Goal: Task Accomplishment & Management: Complete application form

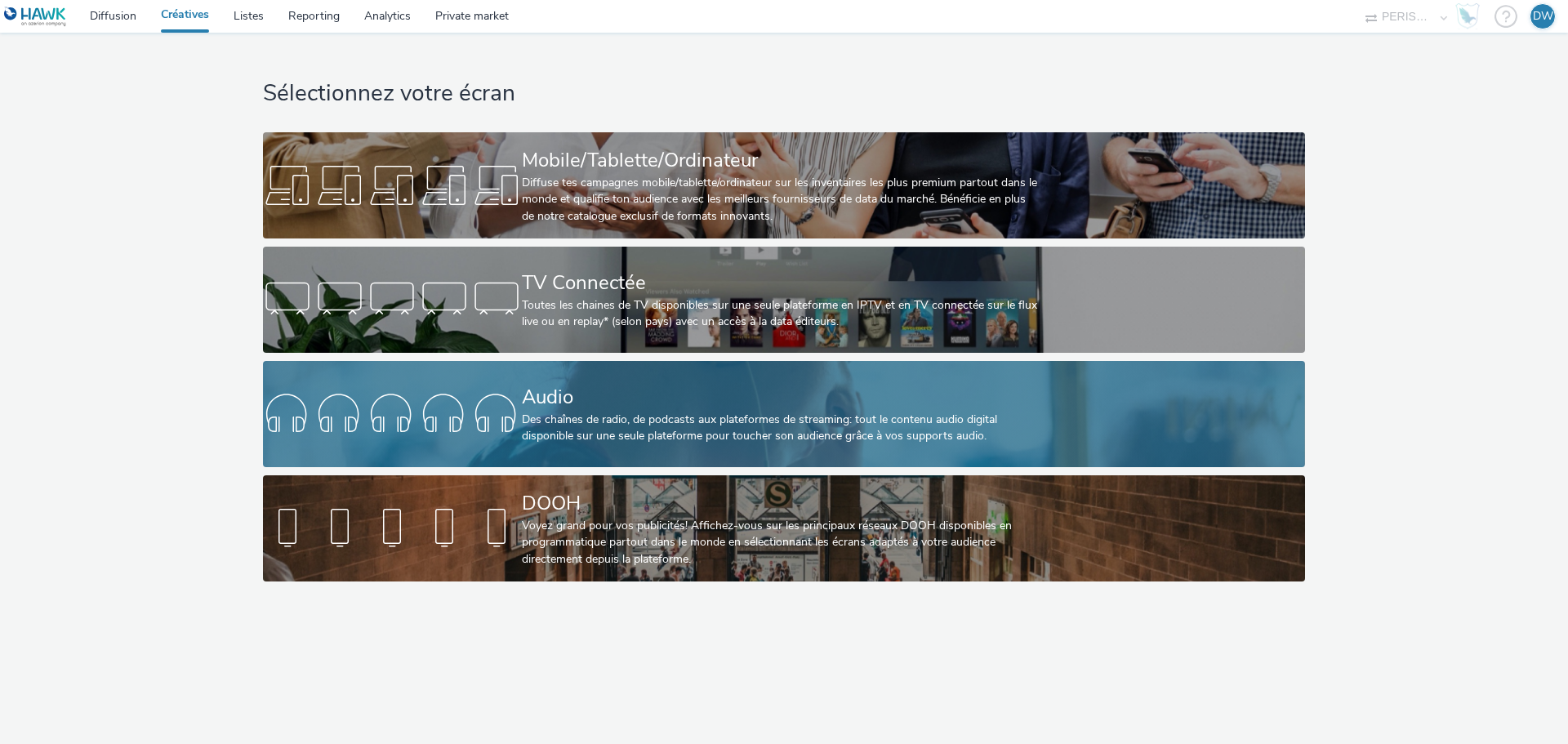
click at [673, 428] on div "Des chaînes de radio, de podcasts aux plateformes de streaming: tout le contenu…" at bounding box center [781, 428] width 518 height 34
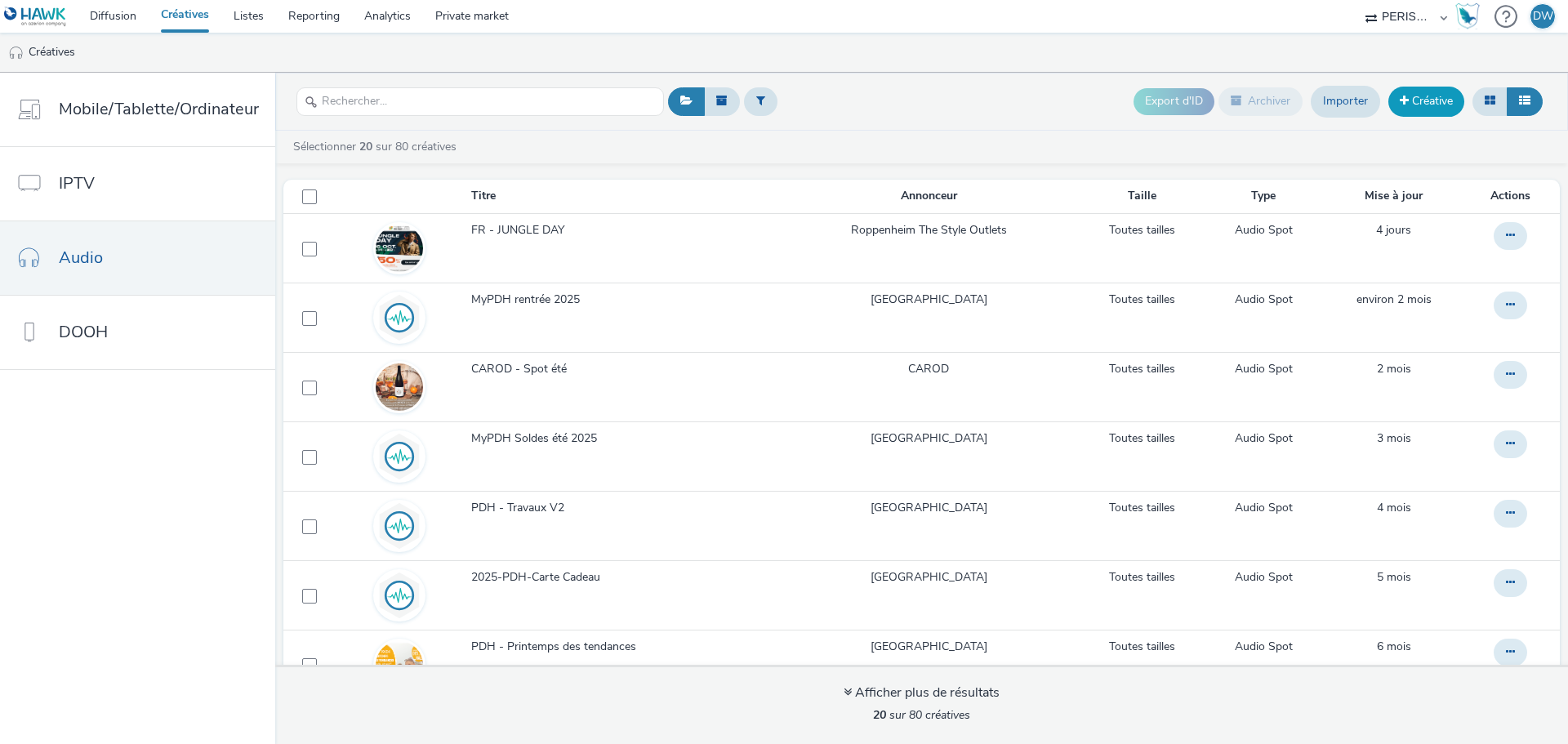
click at [1432, 98] on link "Créative" at bounding box center [1426, 102] width 76 height 29
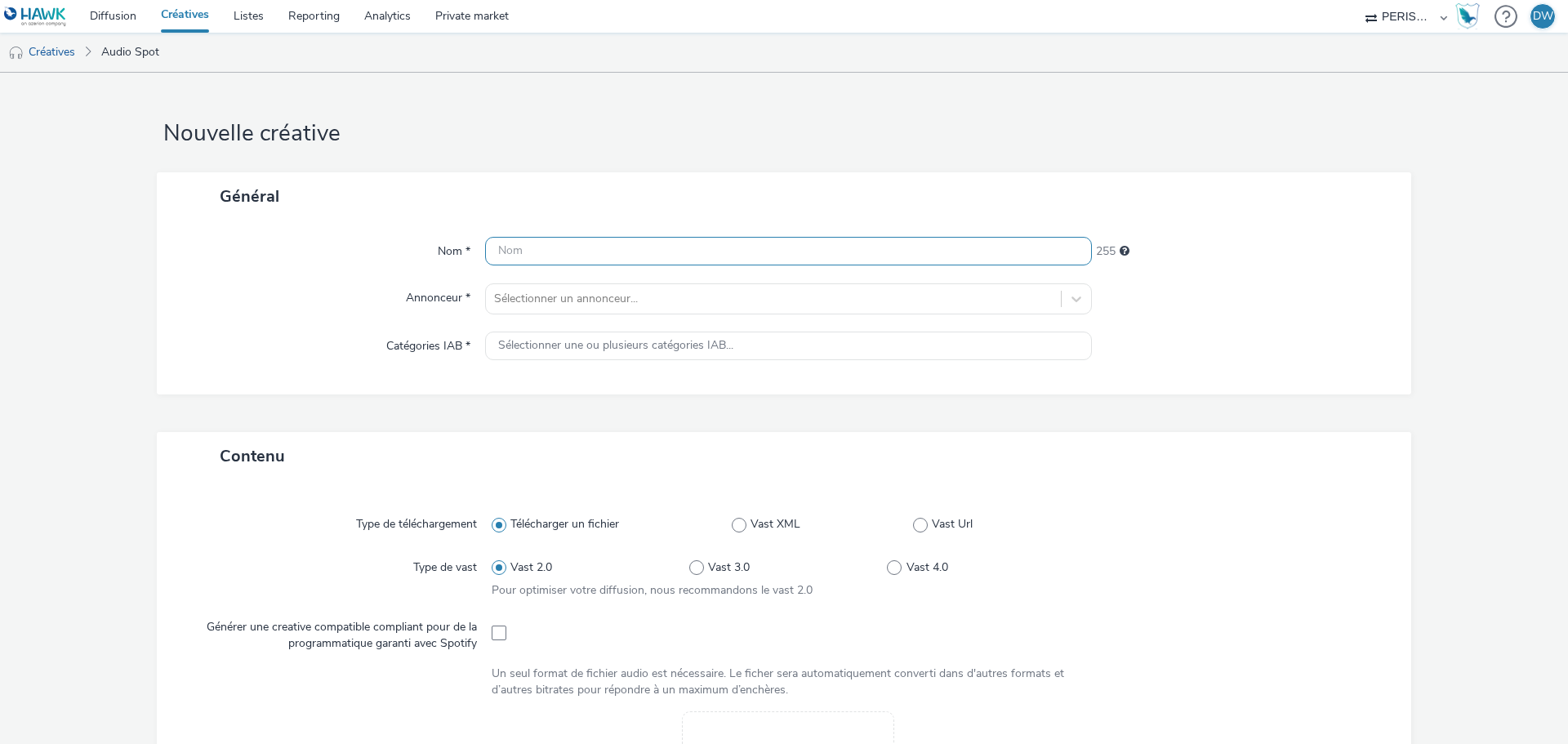
click at [654, 252] on input "text" at bounding box center [789, 251] width 607 height 29
type input "DE - Jungle day"
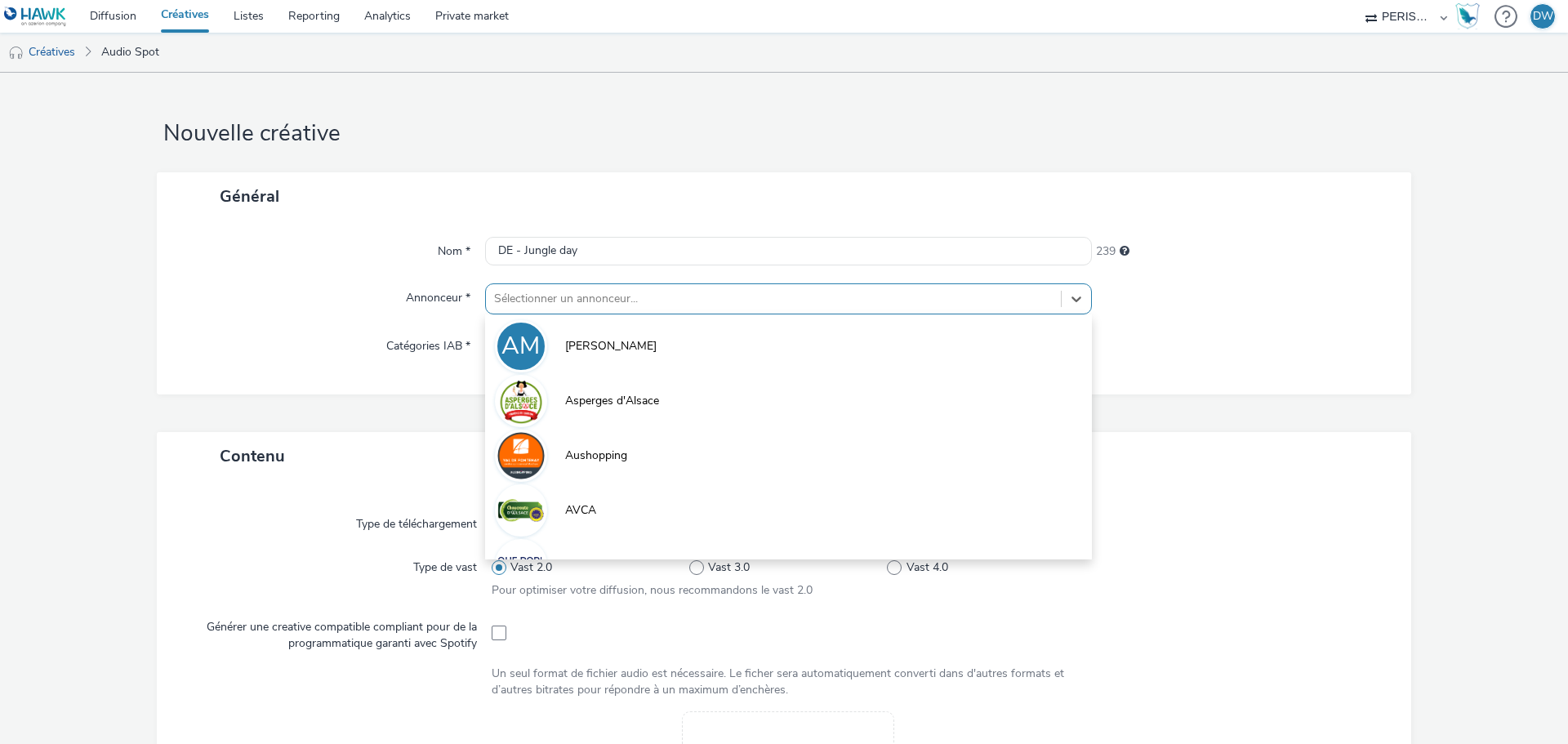
click at [650, 302] on div at bounding box center [774, 299] width 559 height 20
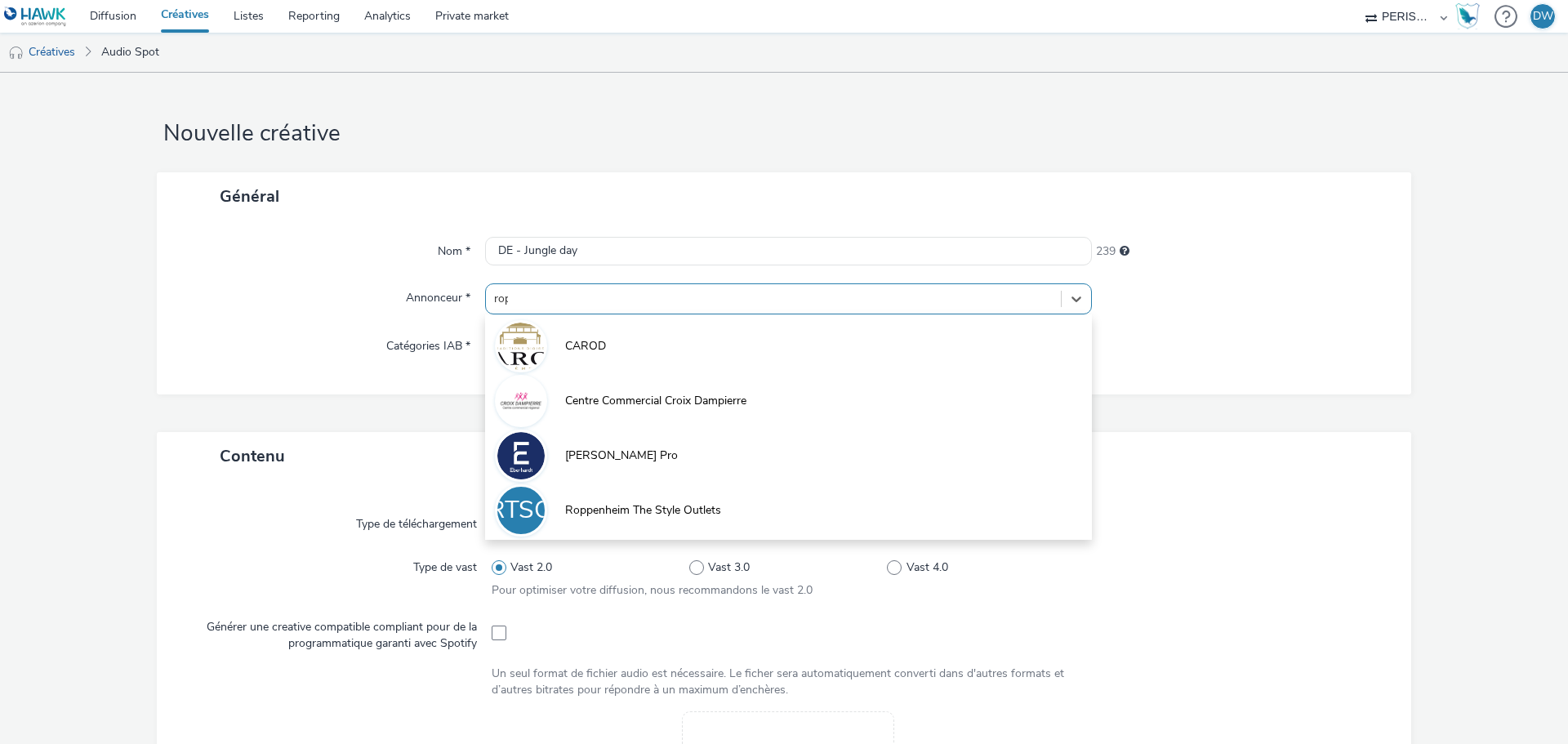
type input "[PERSON_NAME]"
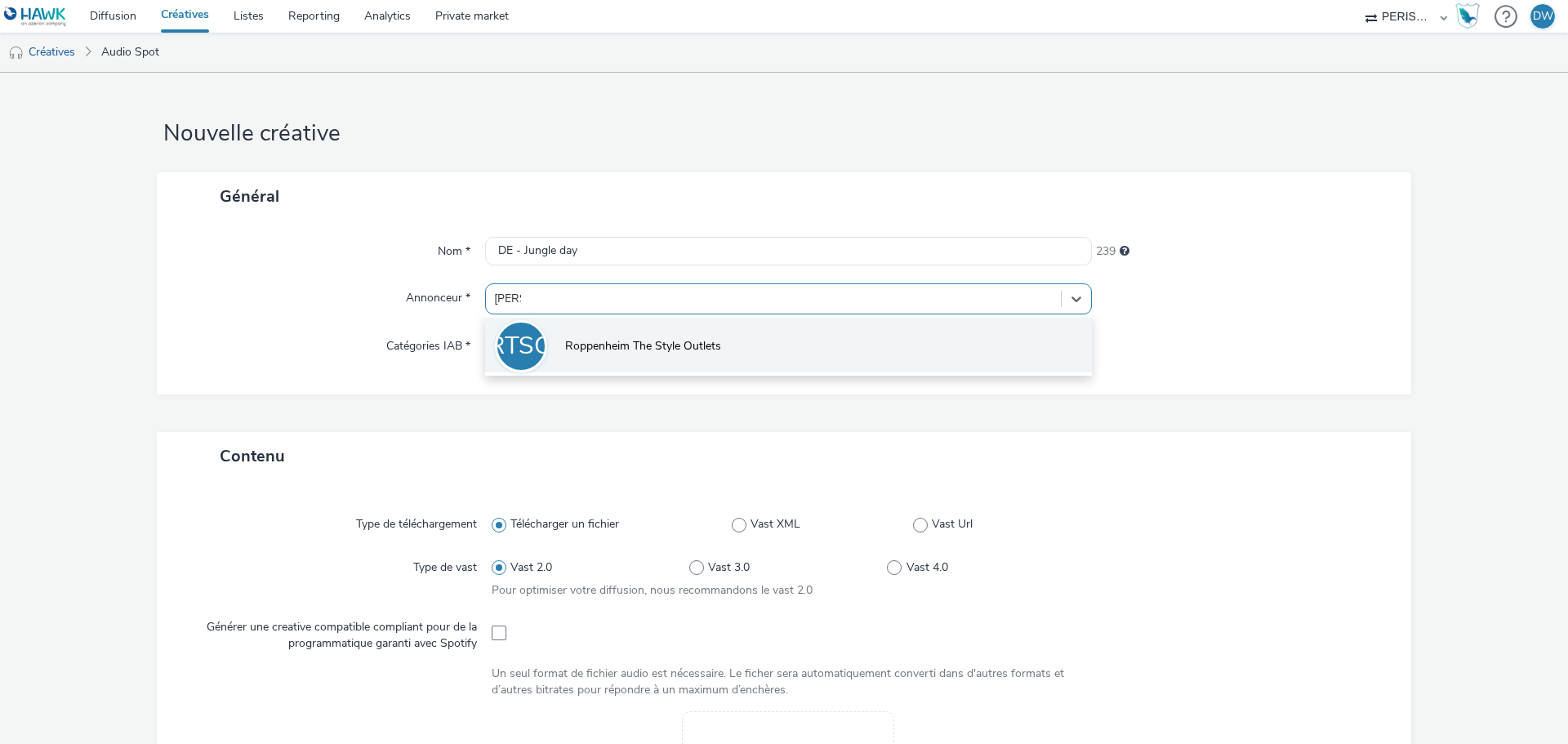
click at [637, 365] on li "RTSO Roppenheim The Style Outlets" at bounding box center [789, 345] width 607 height 55
type input "[URL][DOMAIN_NAME]"
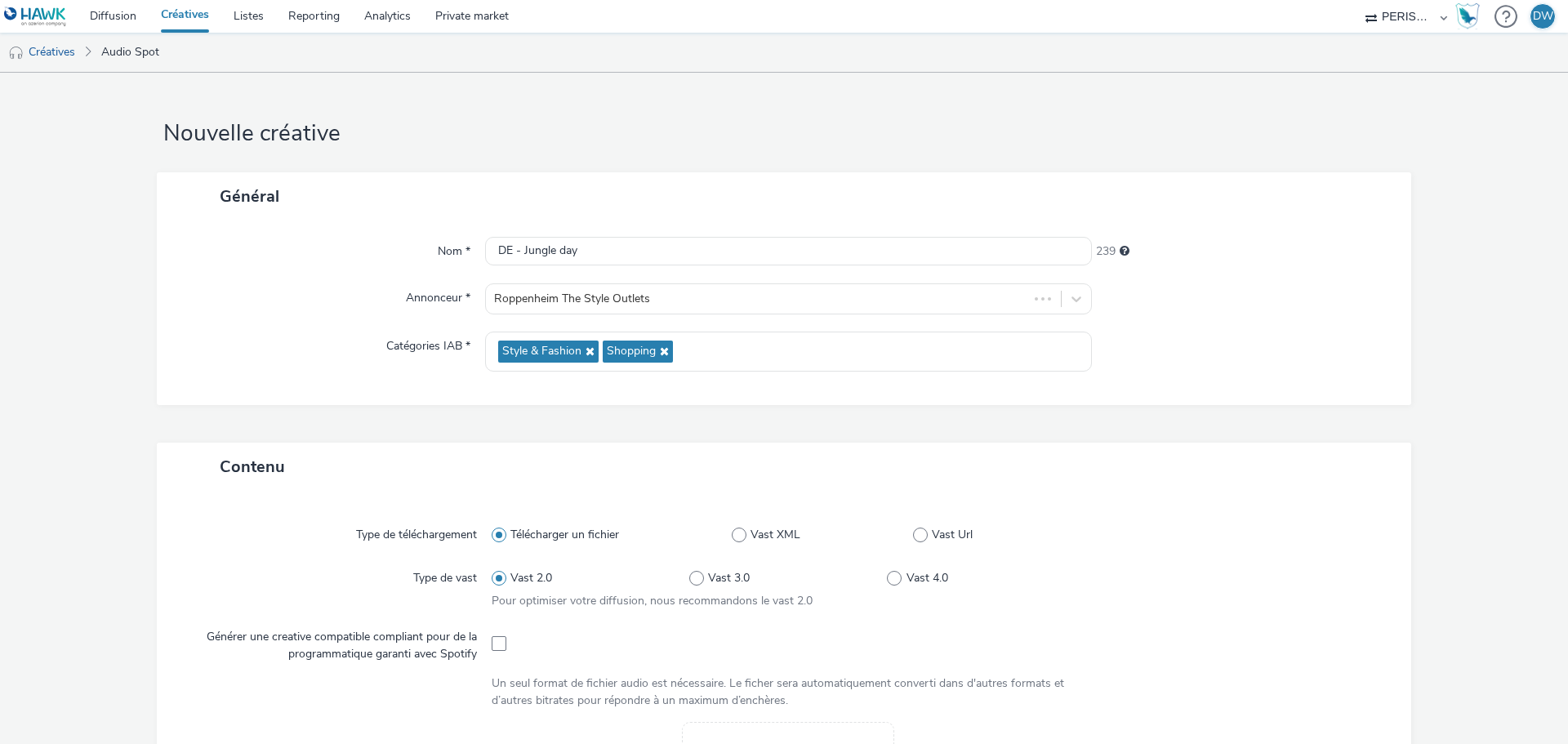
drag, startPoint x: 816, startPoint y: 389, endPoint x: 807, endPoint y: 388, distance: 9.1
click at [811, 389] on div "Nom * DE - Jungle day 239 Annonceur * Roppenheim The Style Outlets Catégories I…" at bounding box center [784, 312] width 1254 height 184
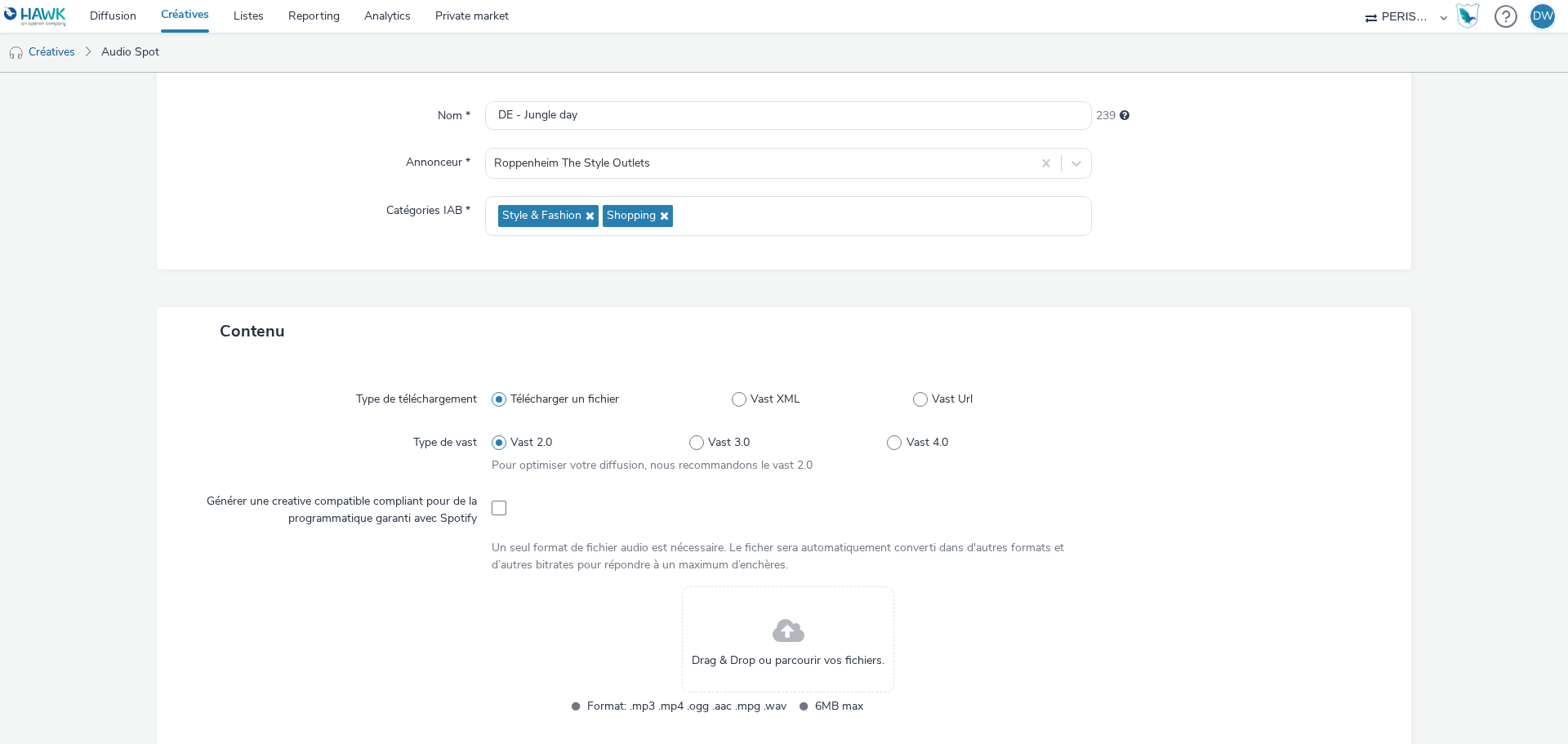
scroll to position [245, 0]
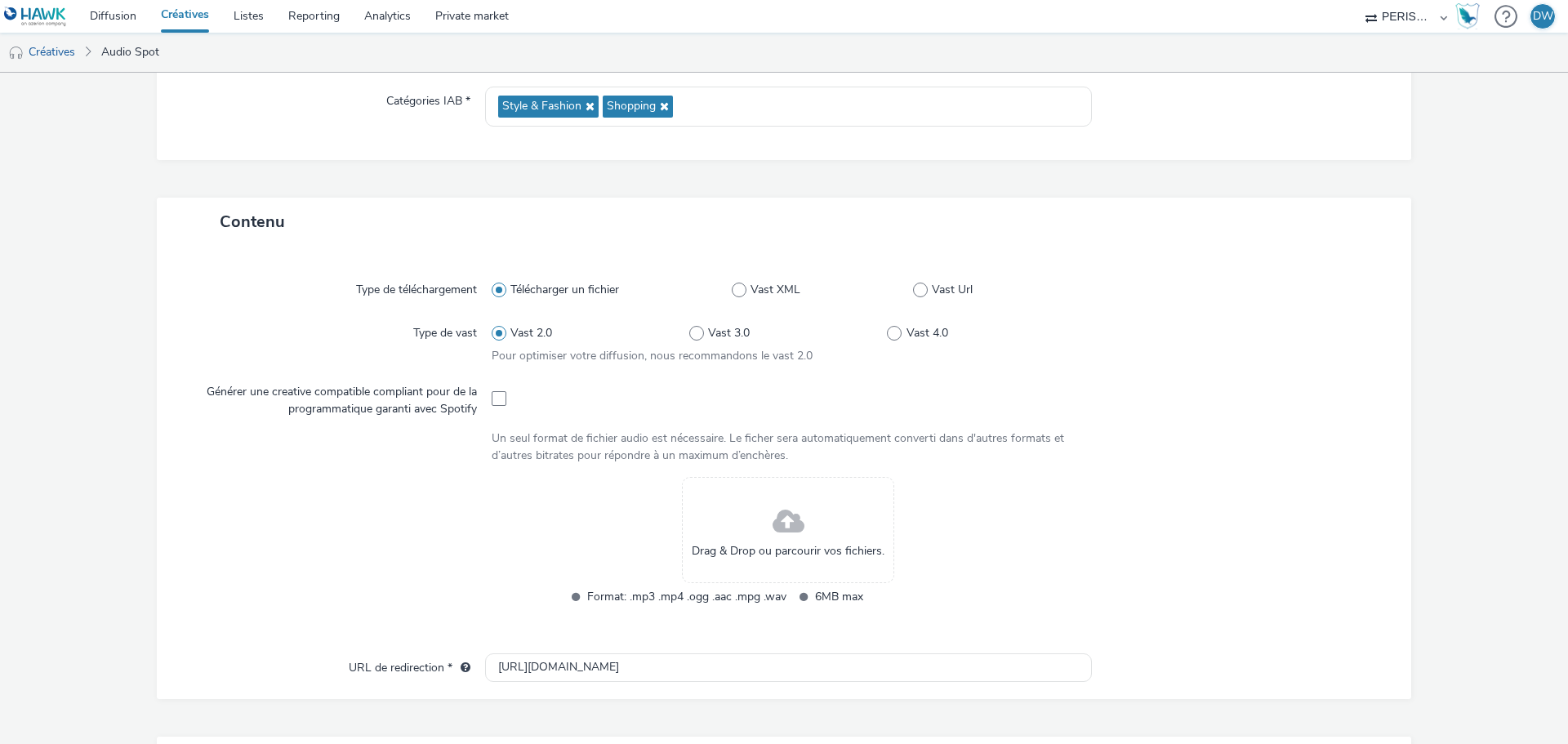
click at [784, 529] on span at bounding box center [789, 522] width 32 height 43
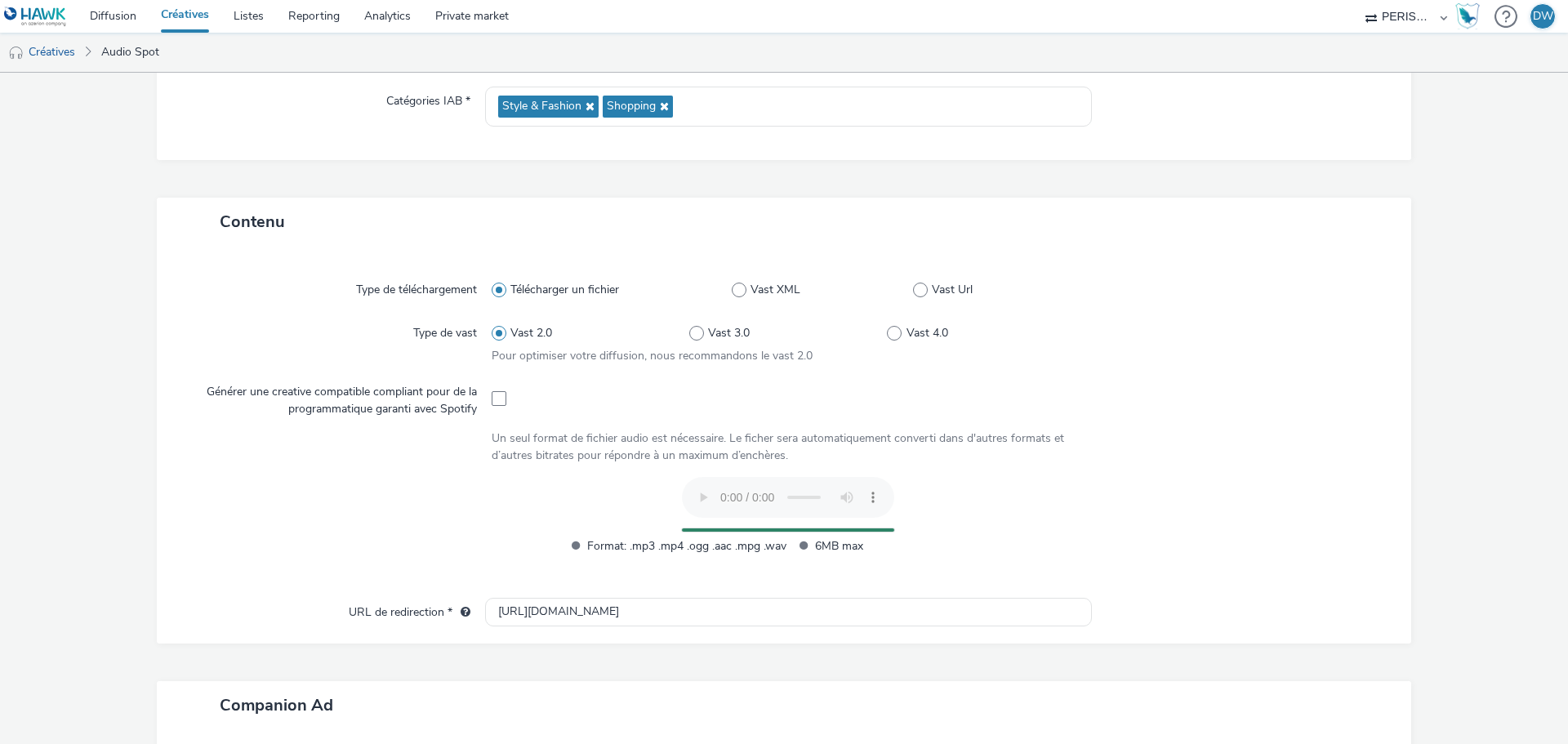
click at [484, 392] on div "Générer une creative compatible compliant pour de la programmatique garanti ave…" at bounding box center [339, 397] width 306 height 40
click at [495, 395] on span at bounding box center [499, 398] width 15 height 15
checkbox input "true"
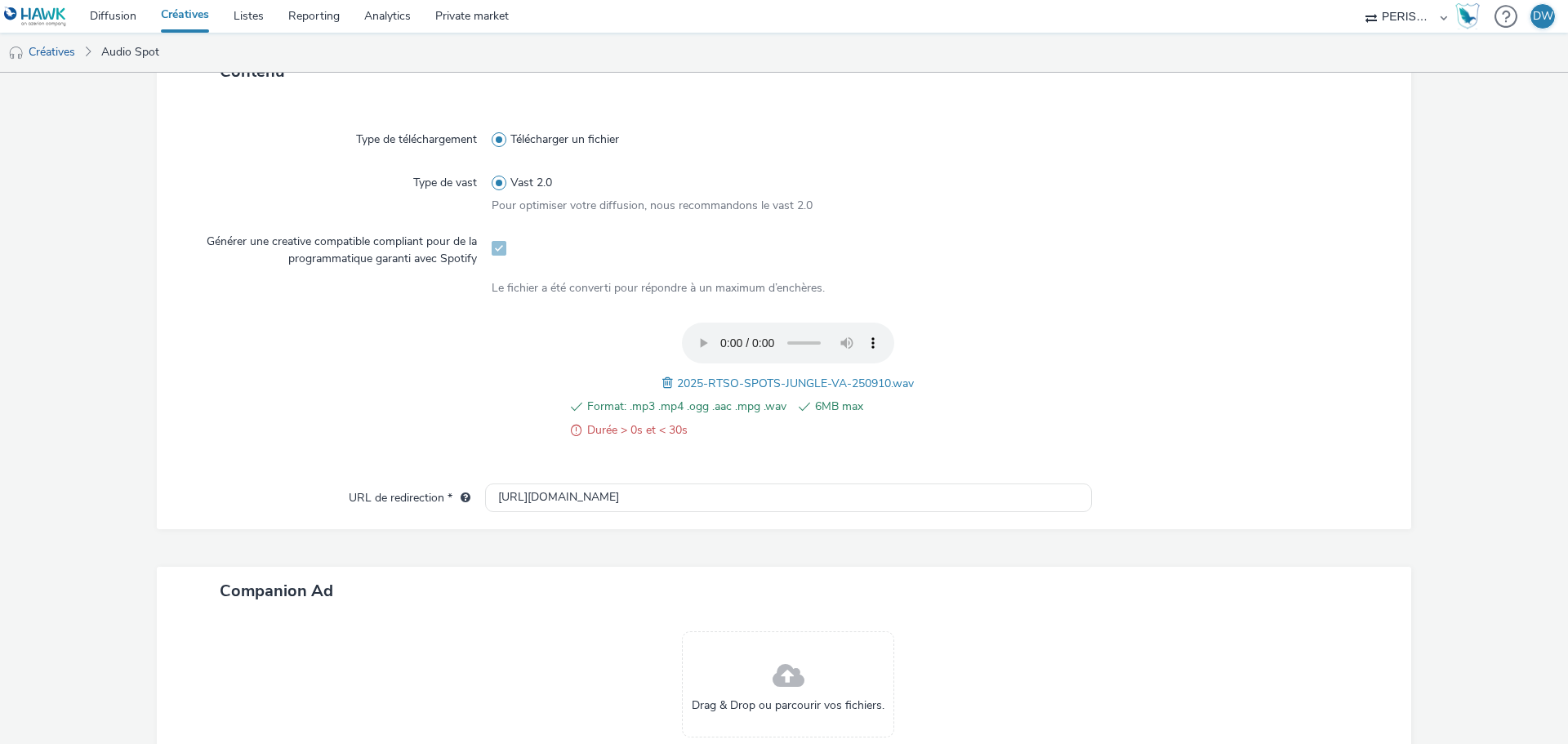
scroll to position [408, 0]
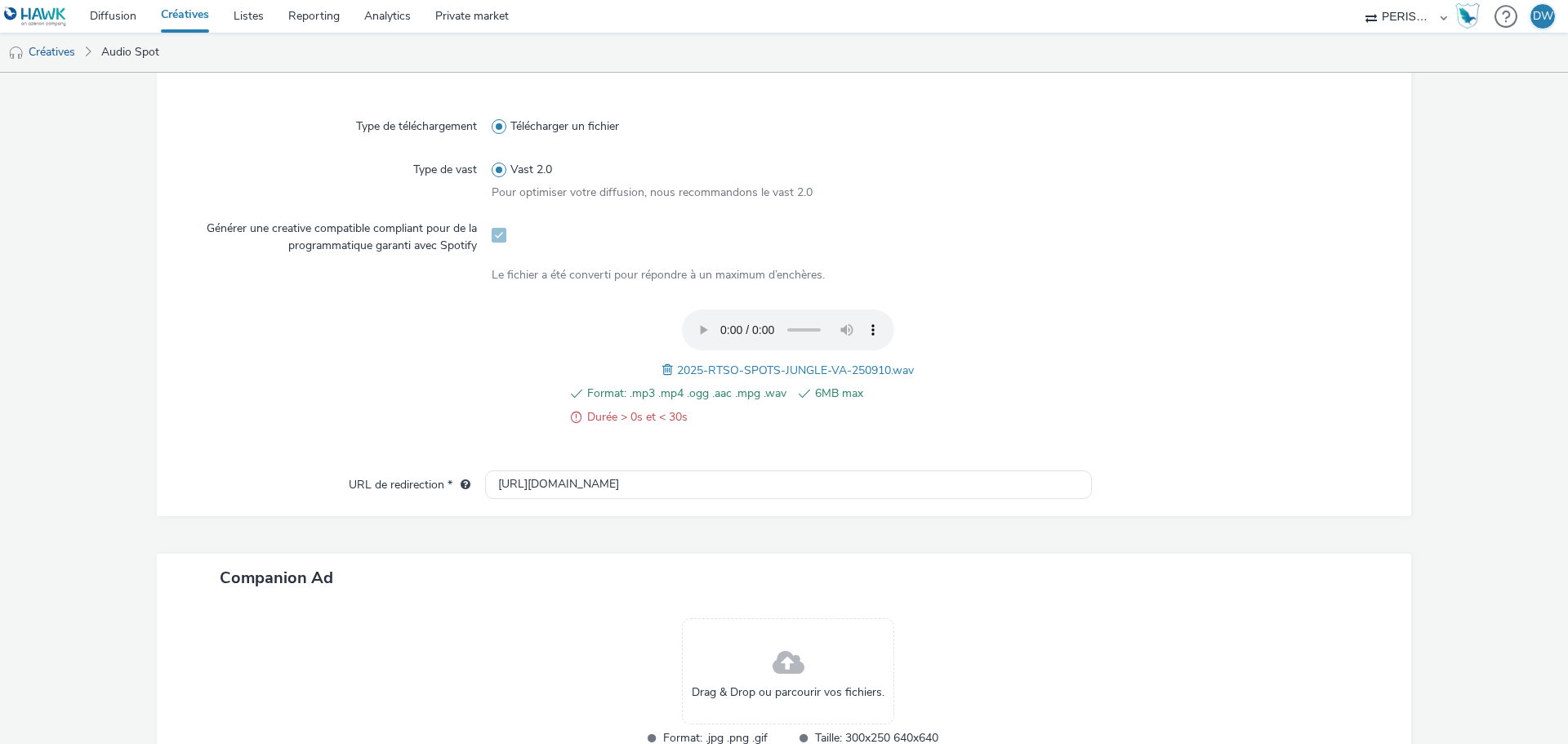
click at [570, 414] on span at bounding box center [575, 417] width 11 height 20
click at [679, 422] on span "Durée > 0s et < 30s" at bounding box center [686, 417] width 199 height 20
click at [492, 234] on span at bounding box center [499, 235] width 15 height 15
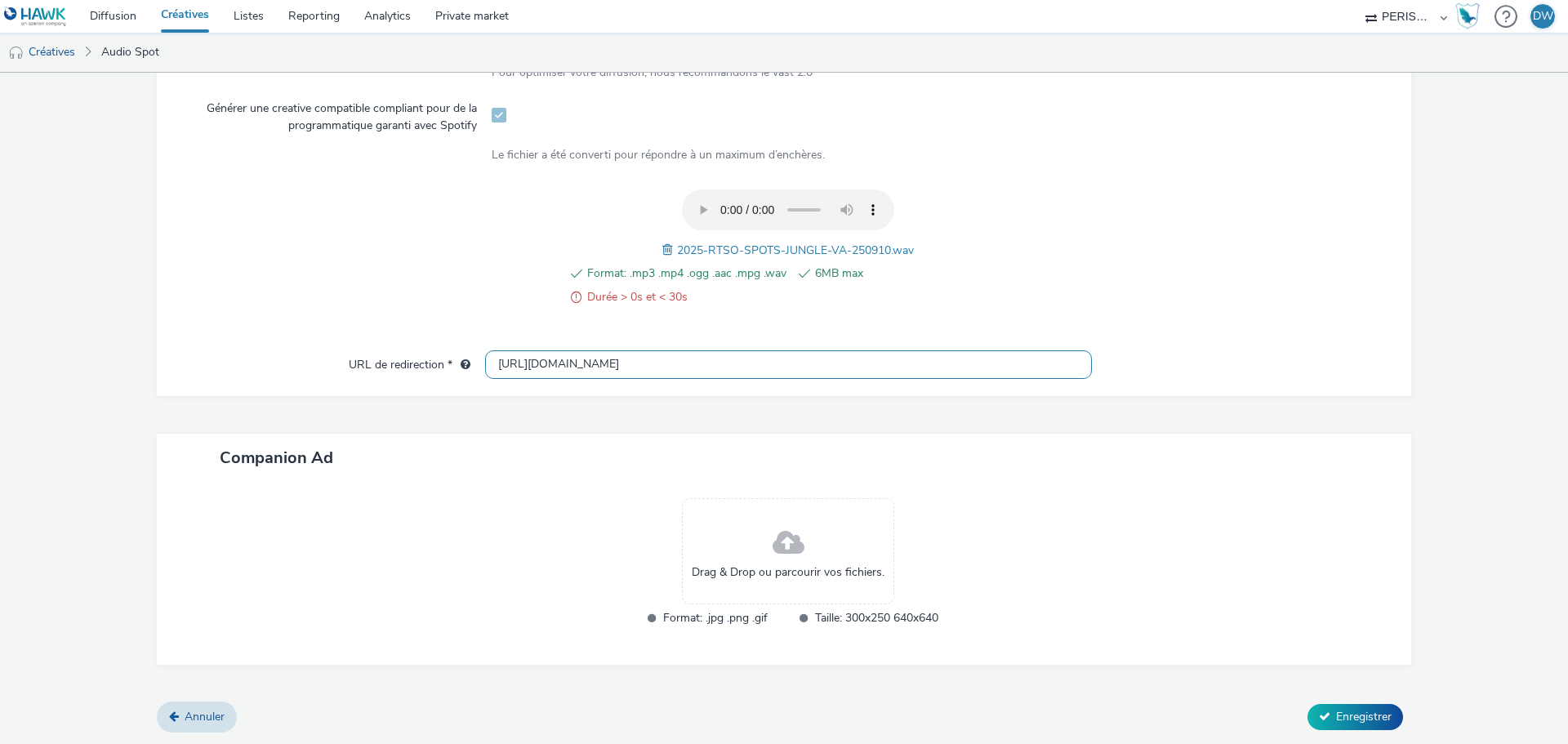
click at [552, 351] on input "[URL][DOMAIN_NAME]" at bounding box center [789, 364] width 607 height 29
paste input "s://[DOMAIN_NAME][URL]"
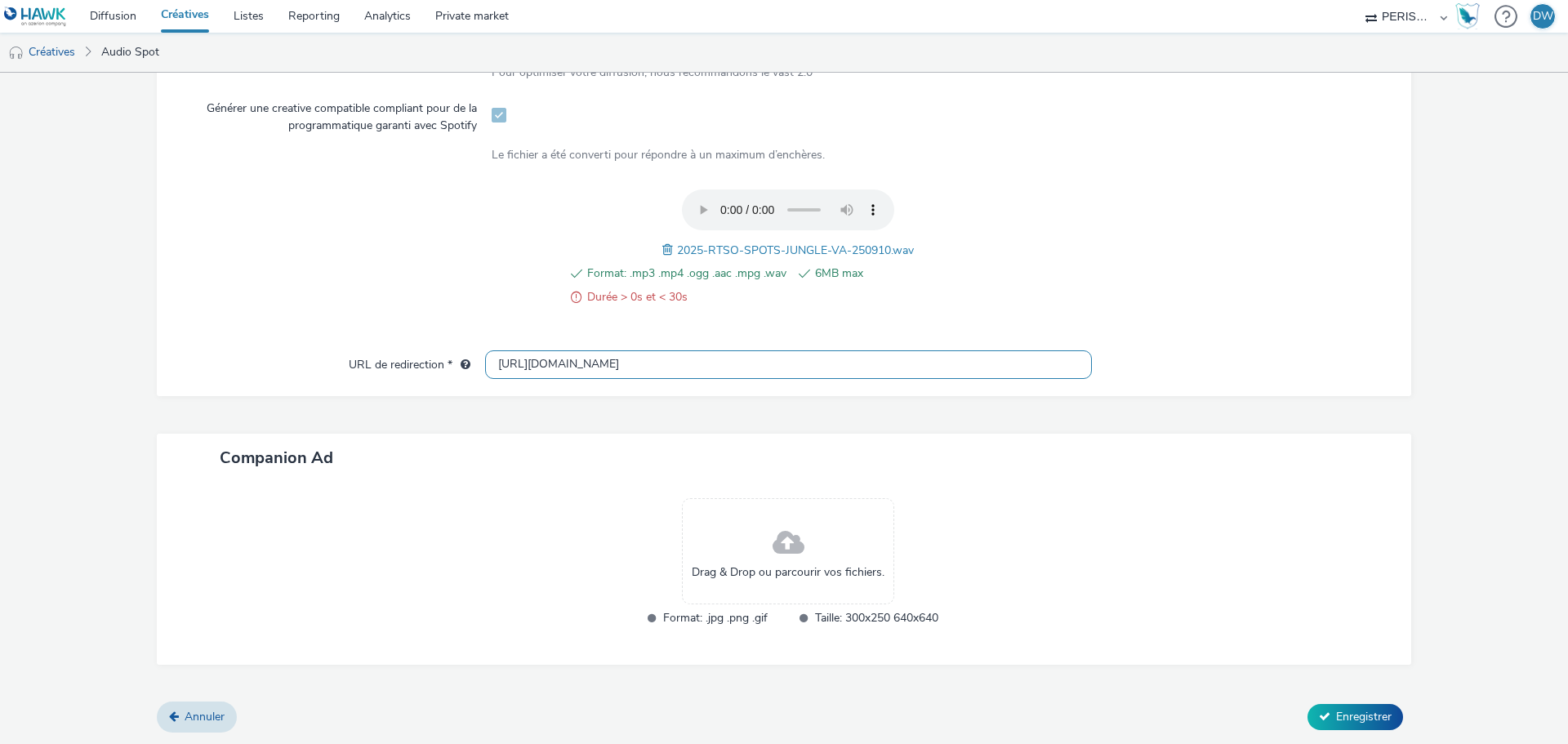
type input "[URL][DOMAIN_NAME]"
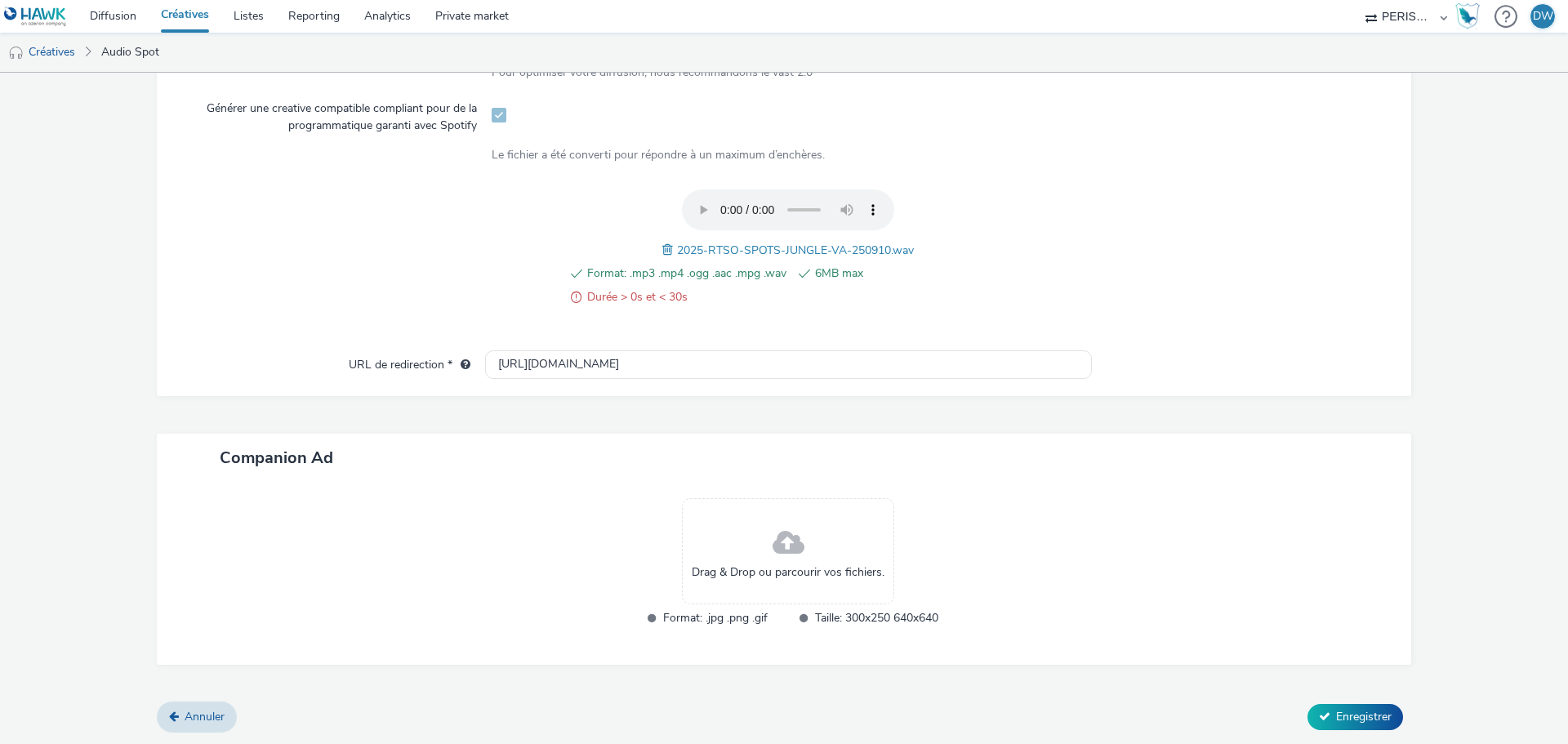
click at [1228, 434] on div "Companion Ad" at bounding box center [784, 457] width 1254 height 48
click at [811, 554] on div "Drag & Drop ou parcourir vos fichiers." at bounding box center [788, 551] width 212 height 107
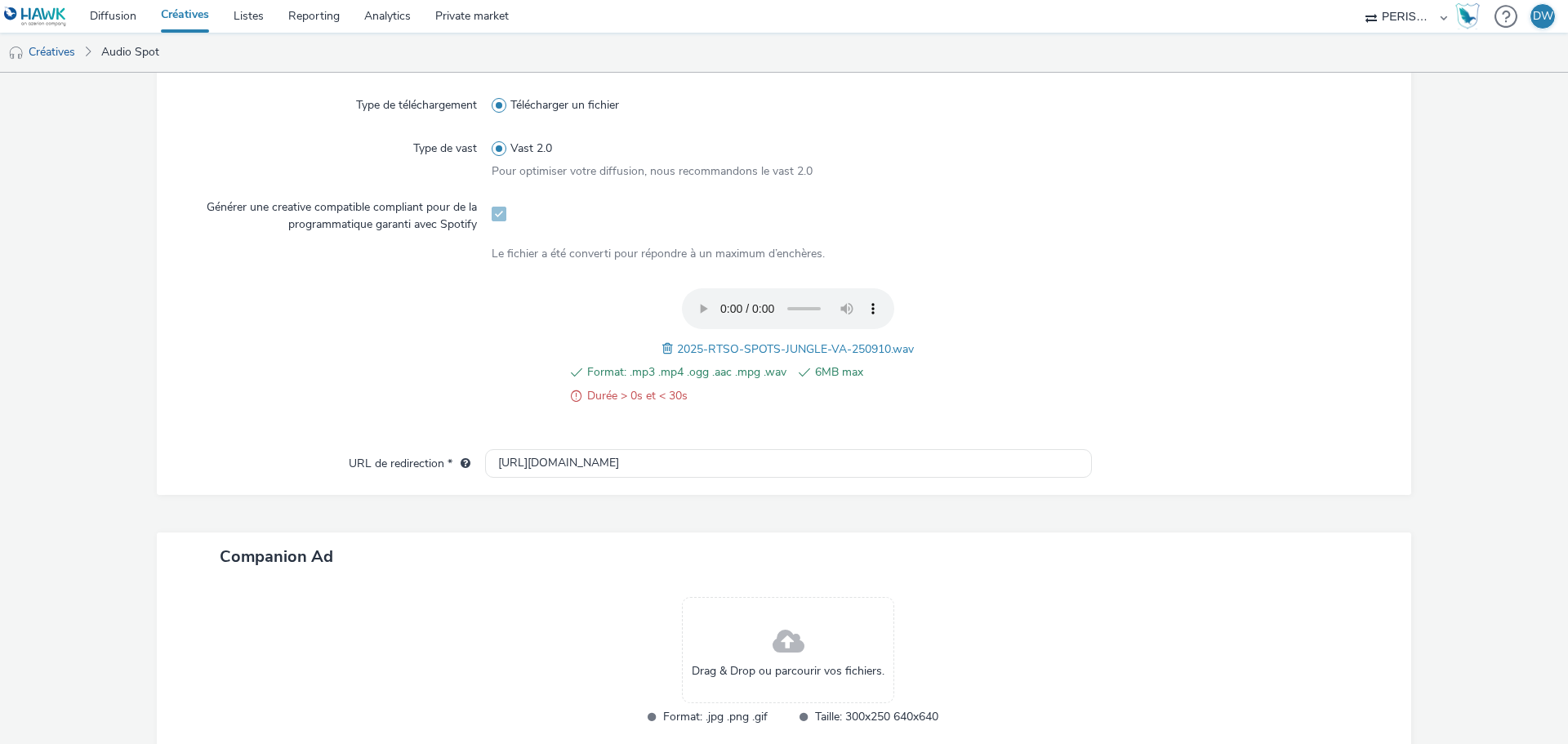
scroll to position [284, 0]
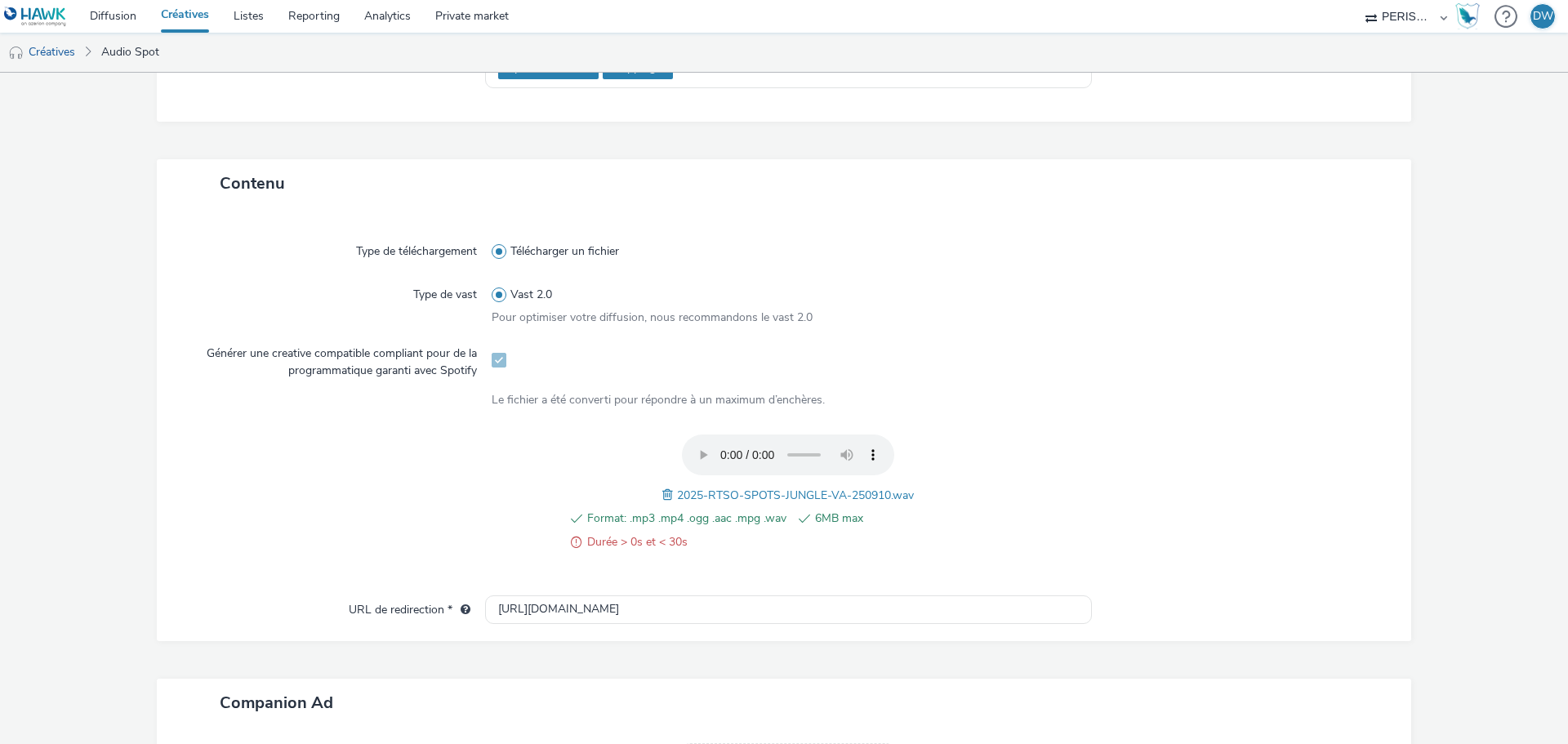
click at [495, 359] on span at bounding box center [499, 360] width 15 height 15
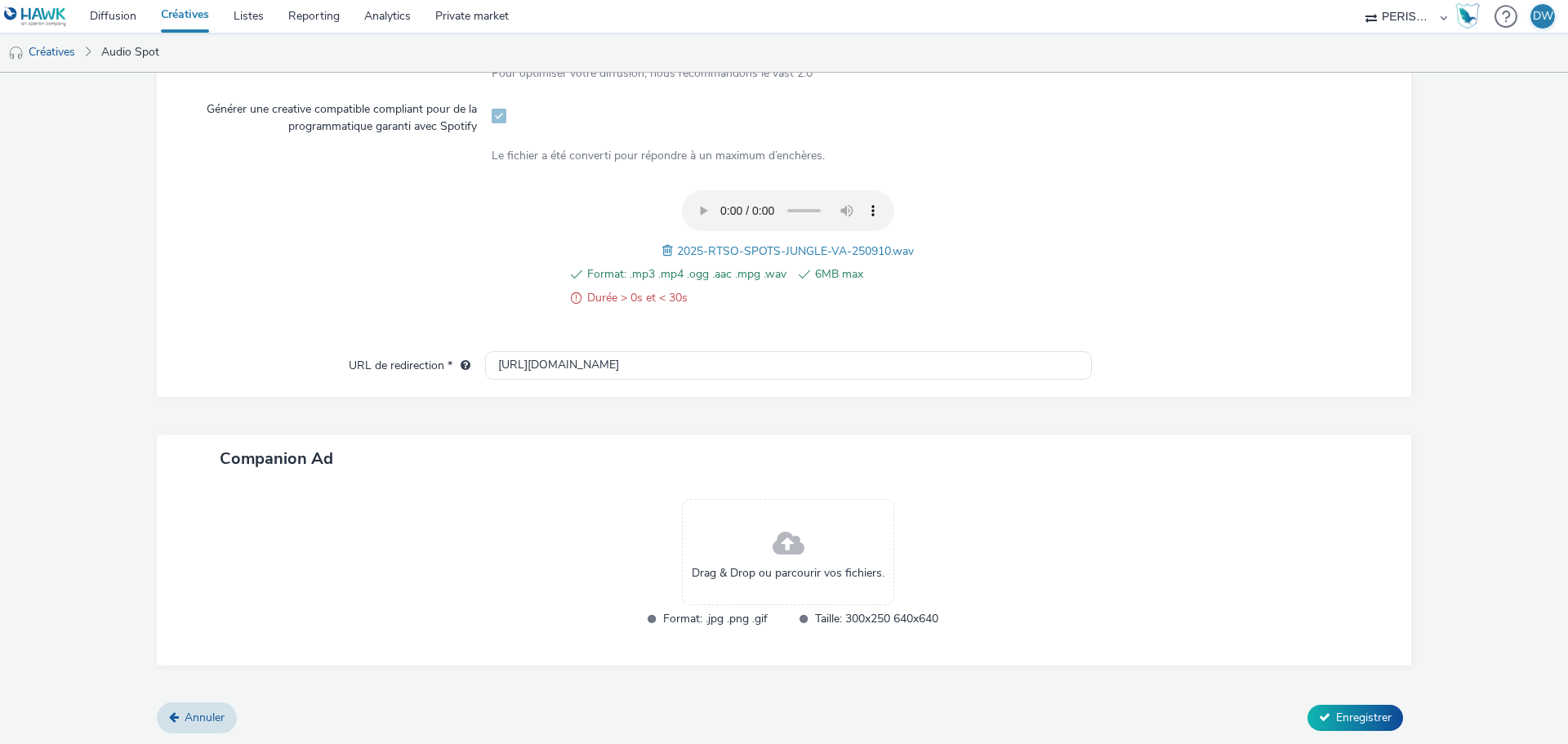
scroll to position [529, 0]
click at [1347, 719] on span "Enregistrer" at bounding box center [1364, 716] width 56 height 16
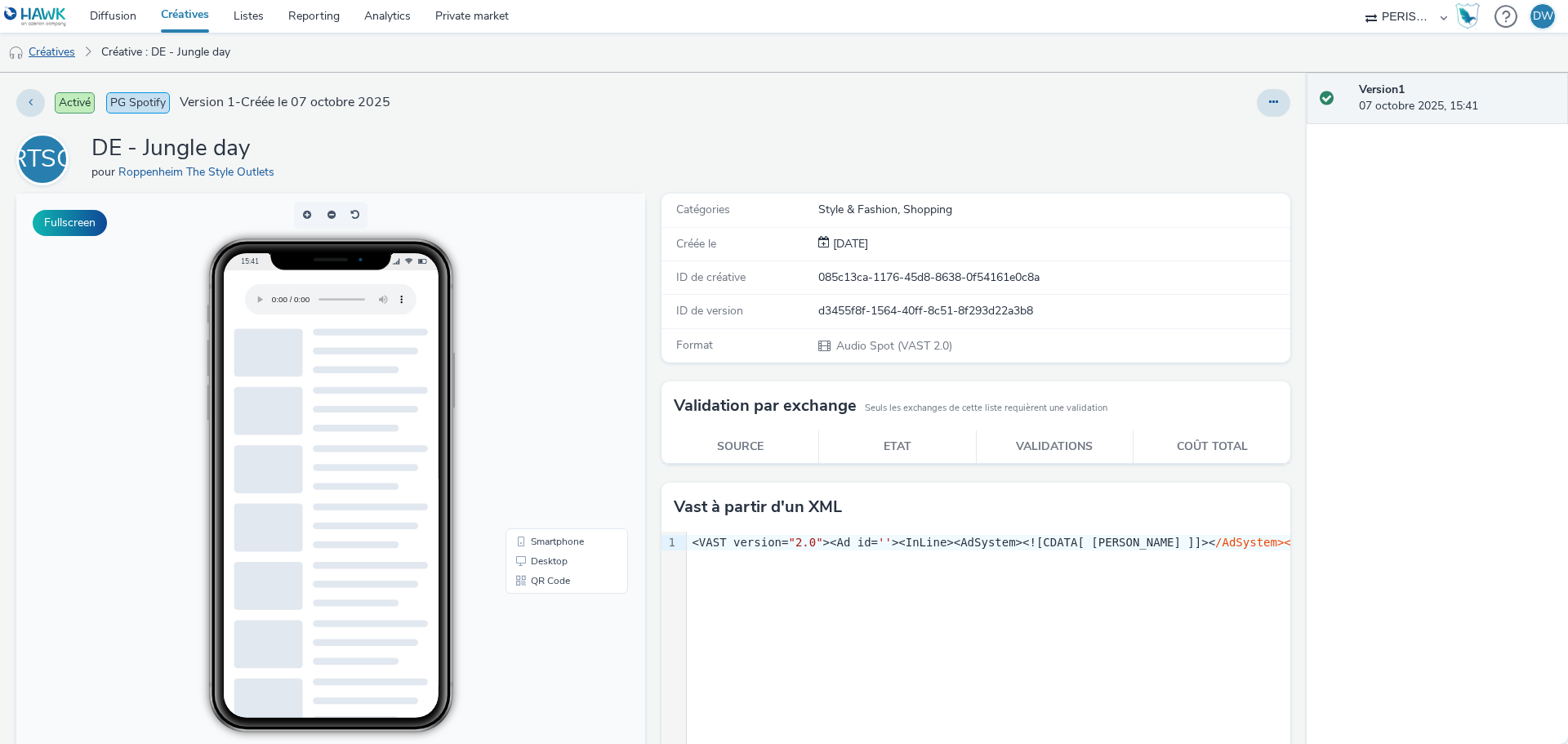
click at [48, 56] on link "Créatives" at bounding box center [42, 52] width 84 height 39
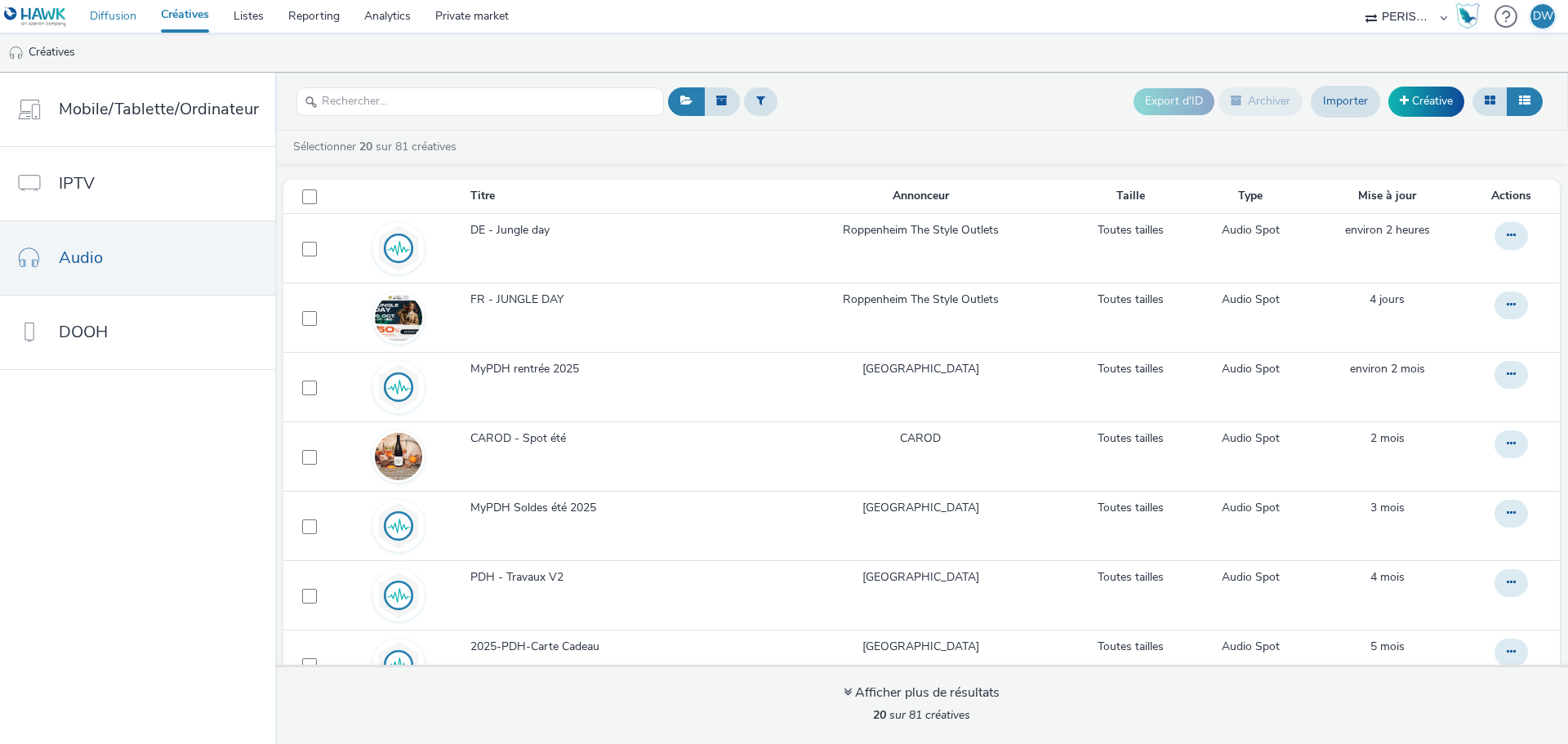
click at [118, 12] on link "Diffusion" at bounding box center [113, 16] width 71 height 33
